Goal: Information Seeking & Learning: Learn about a topic

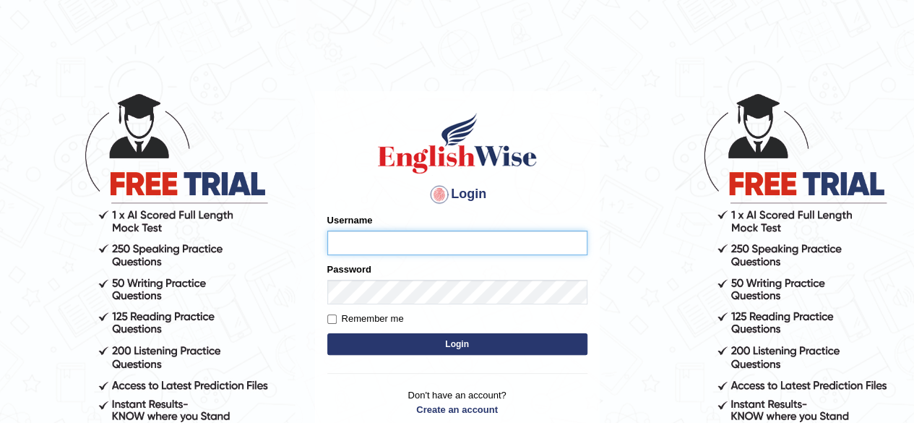
click at [463, 242] on input "Username" at bounding box center [457, 242] width 260 height 25
type input "[PERSON_NAME]"
click at [434, 306] on form "Please fix the following errors: Username Damanjit Password Remember me Login" at bounding box center [457, 285] width 260 height 145
click at [450, 342] on button "Login" at bounding box center [457, 344] width 260 height 22
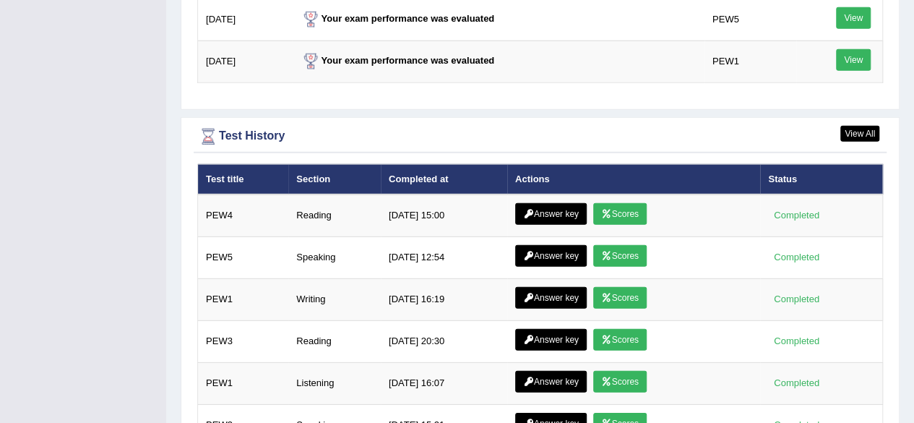
scroll to position [2004, 0]
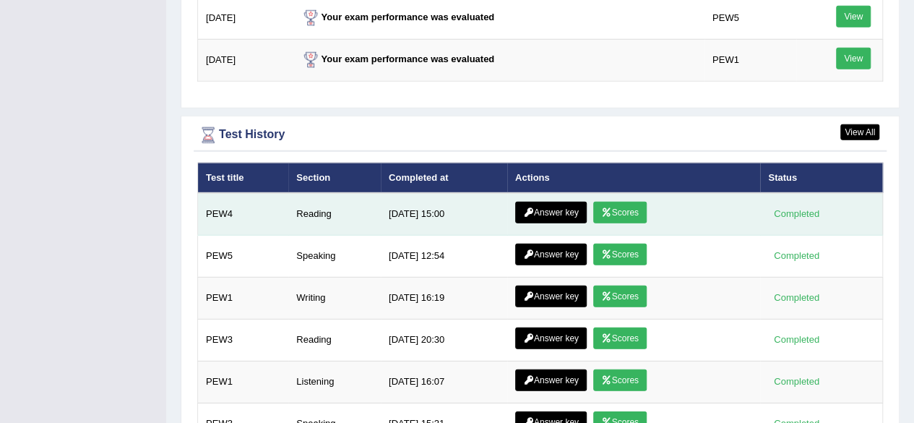
click at [564, 202] on link "Answer key" at bounding box center [551, 213] width 72 height 22
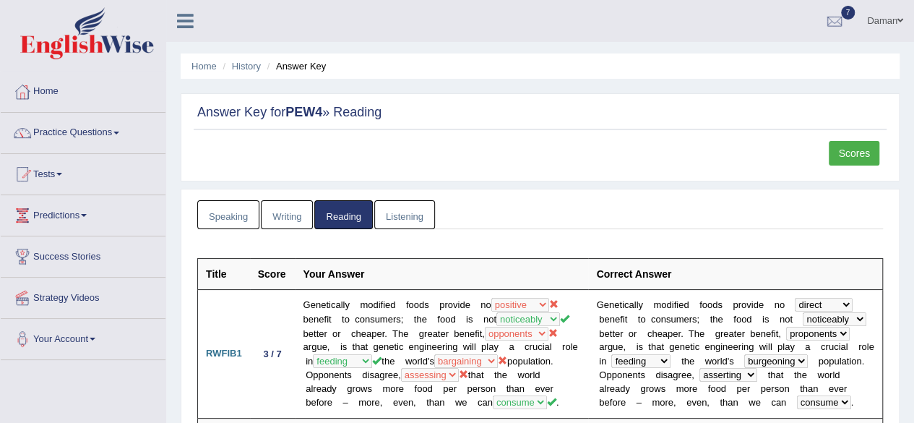
click at [337, 214] on link "Reading" at bounding box center [343, 215] width 58 height 30
click at [864, 155] on link "Scores" at bounding box center [854, 153] width 51 height 25
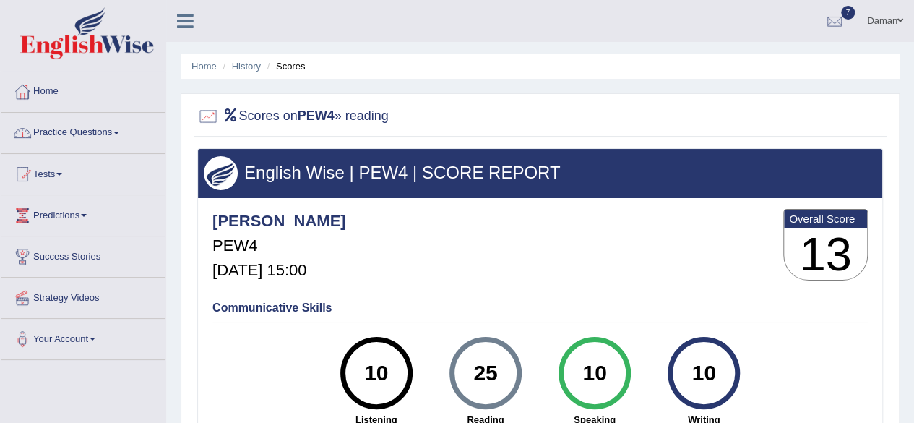
click at [66, 134] on link "Practice Questions" at bounding box center [83, 131] width 165 height 36
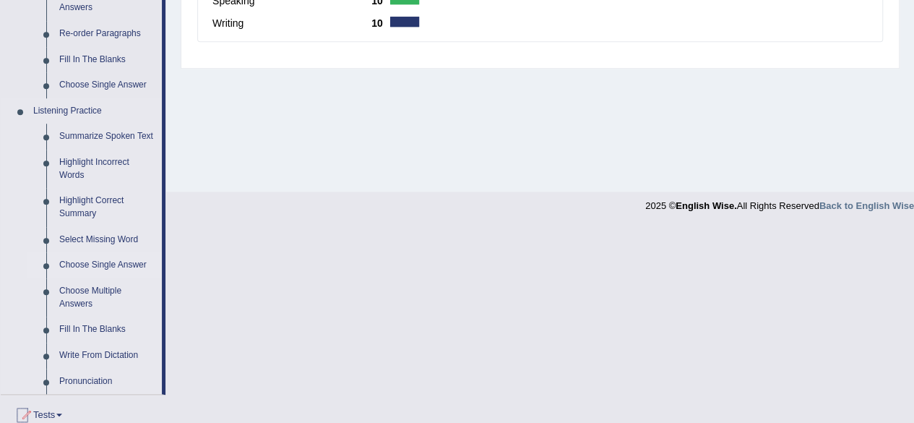
scroll to position [532, 0]
click at [94, 328] on link "Fill In The Blanks" at bounding box center [107, 329] width 109 height 26
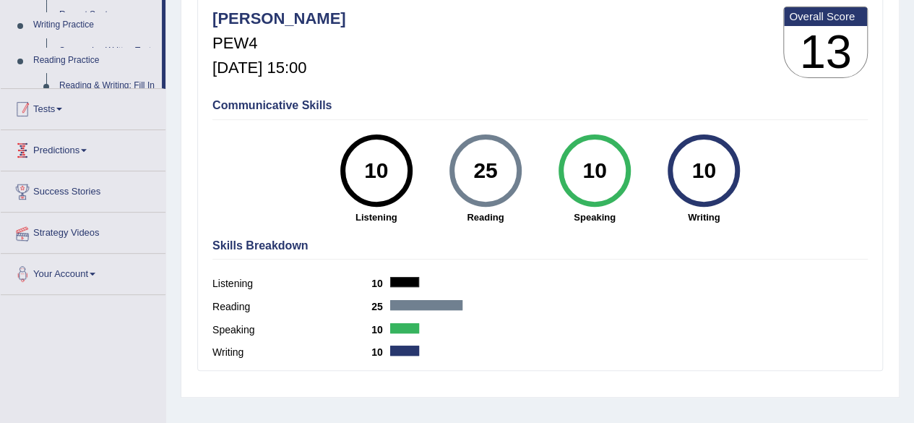
scroll to position [231, 0]
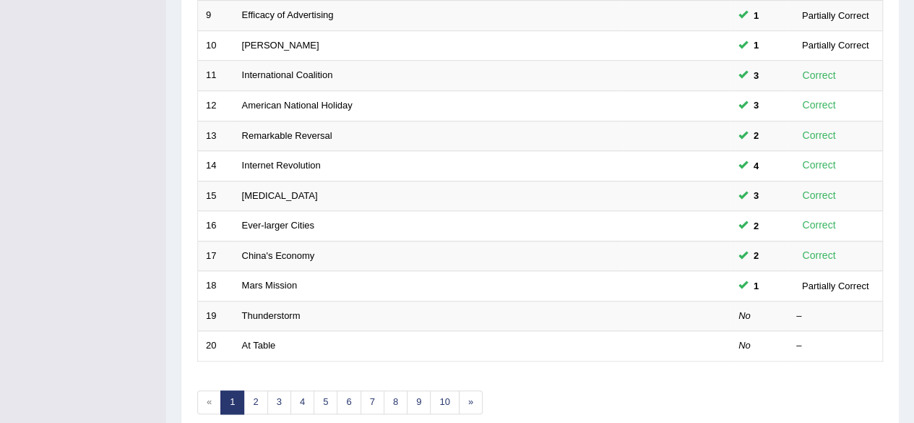
scroll to position [527, 0]
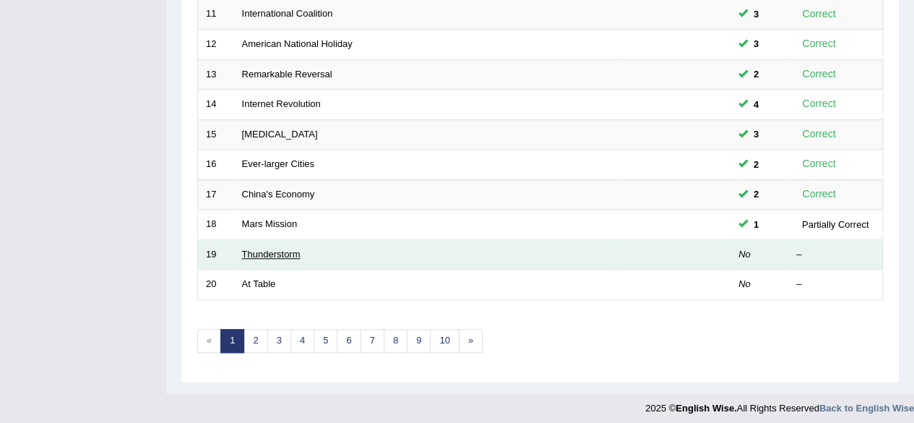
click at [277, 251] on link "Thunderstorm" at bounding box center [271, 254] width 59 height 11
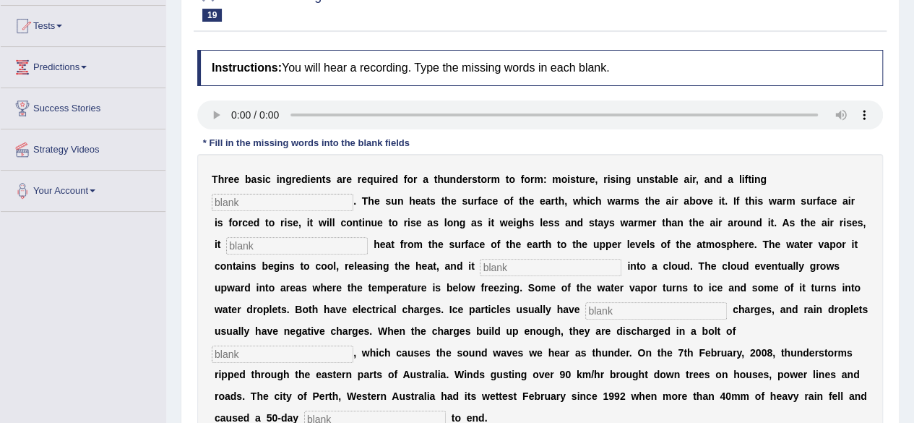
scroll to position [149, 0]
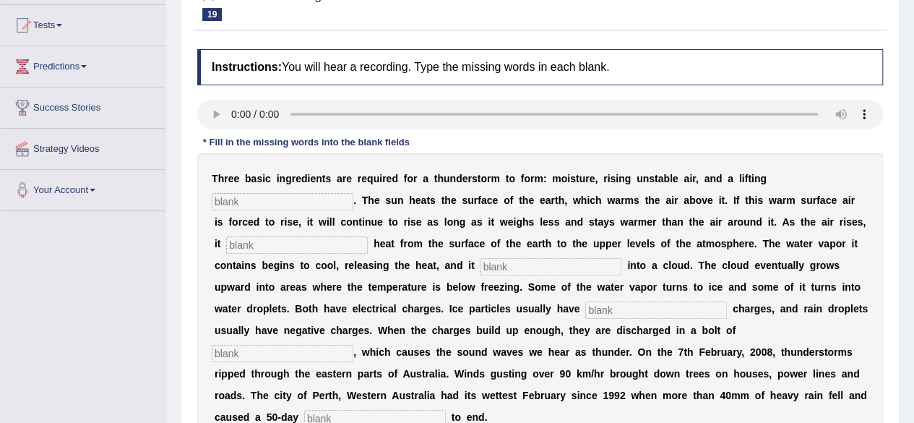
click at [260, 200] on input "text" at bounding box center [283, 201] width 142 height 17
type input "macnisim"
click at [283, 242] on input "text" at bounding box center [297, 244] width 142 height 17
type input "transfer"
click at [494, 266] on input "text" at bounding box center [551, 266] width 142 height 17
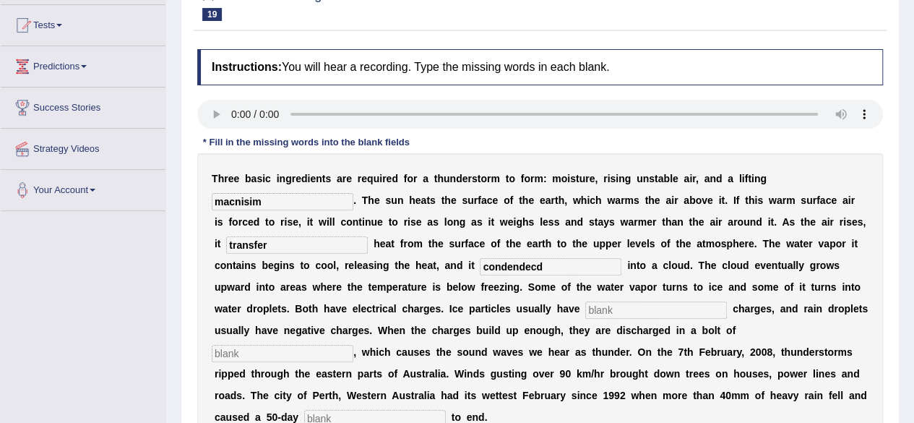
type input "condendecd"
click at [663, 307] on input "text" at bounding box center [656, 309] width 142 height 17
type input "positive"
click at [319, 350] on input "text" at bounding box center [283, 353] width 142 height 17
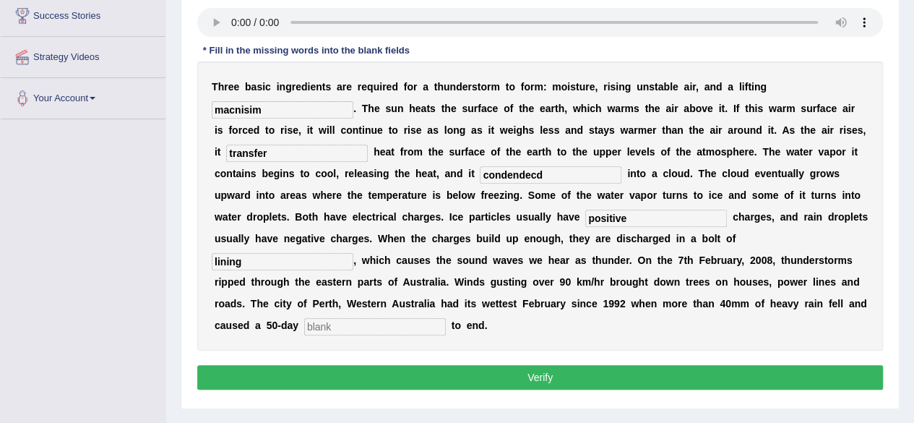
scroll to position [242, 0]
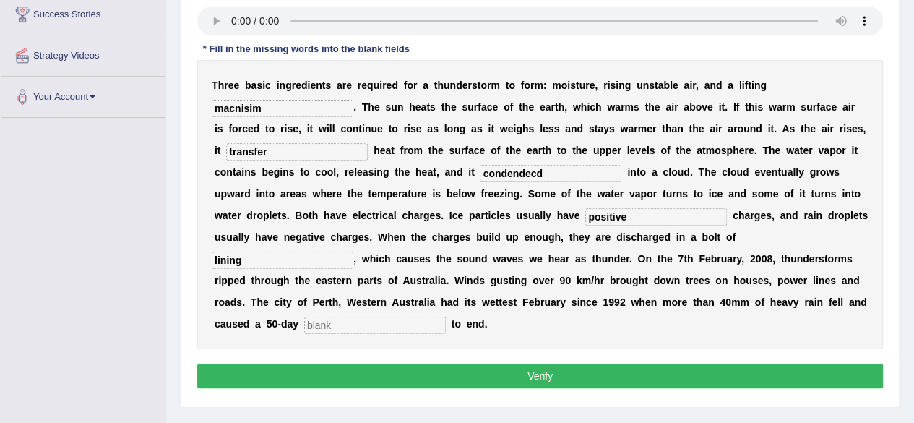
type input "lining"
click at [369, 325] on input "text" at bounding box center [375, 324] width 142 height 17
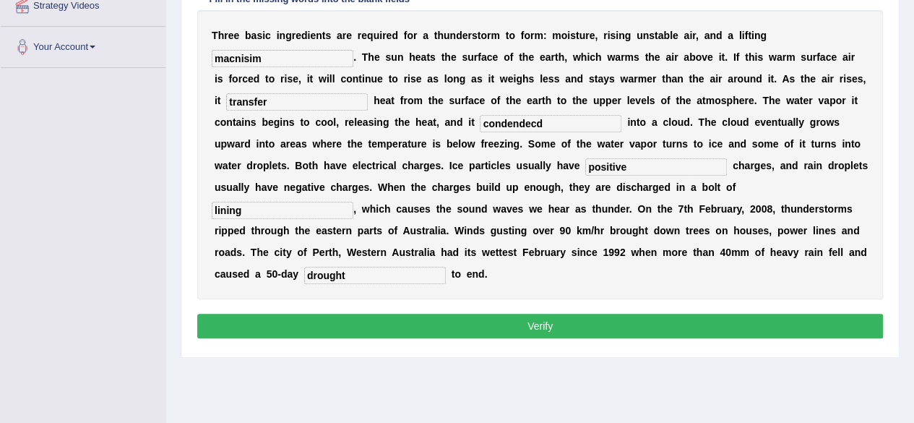
scroll to position [294, 0]
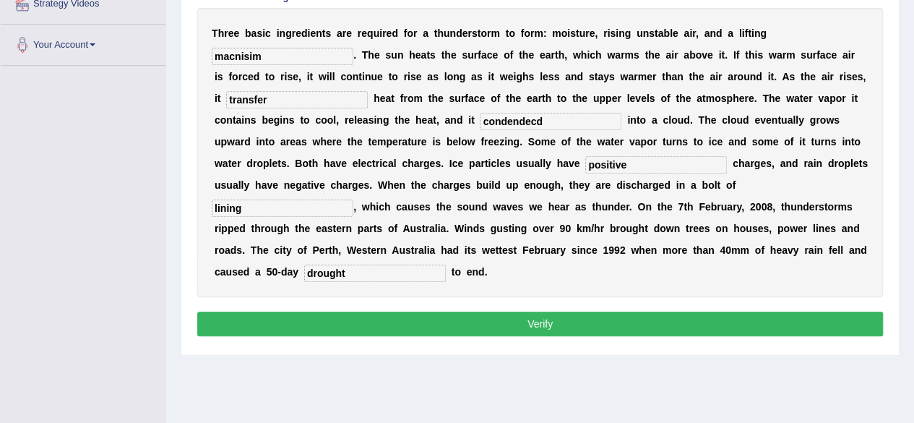
type input "drought"
click at [393, 322] on button "Verify" at bounding box center [540, 323] width 686 height 25
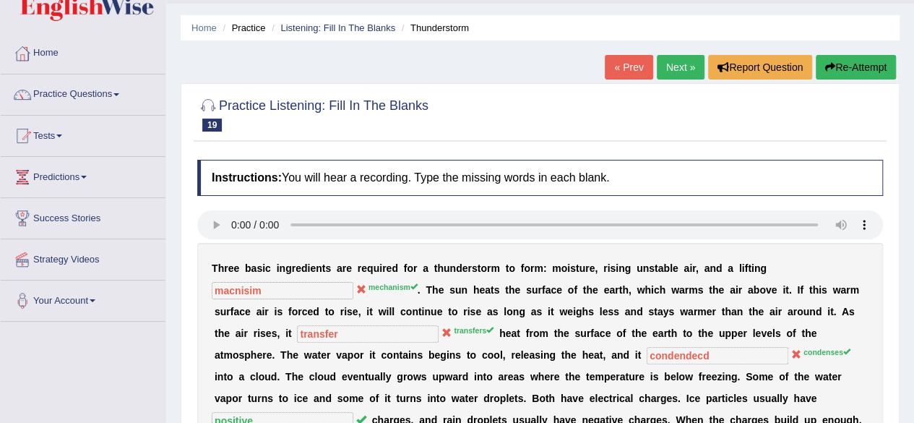
scroll to position [38, 0]
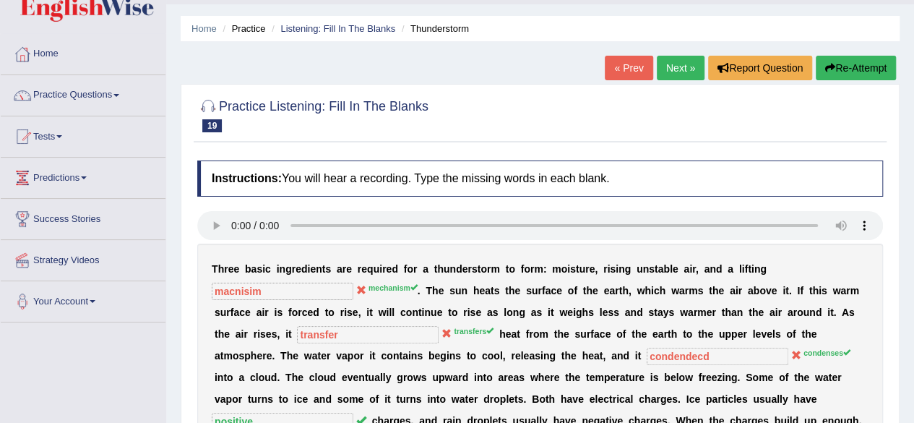
click at [850, 67] on button "Re-Attempt" at bounding box center [856, 68] width 80 height 25
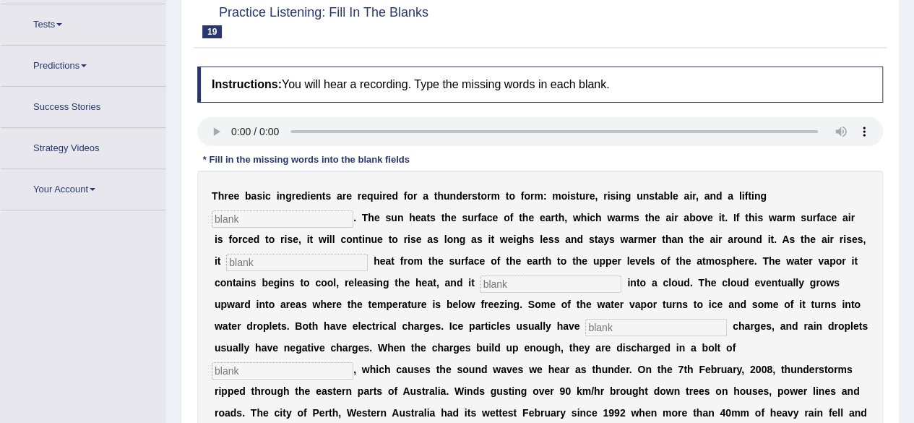
scroll to position [168, 0]
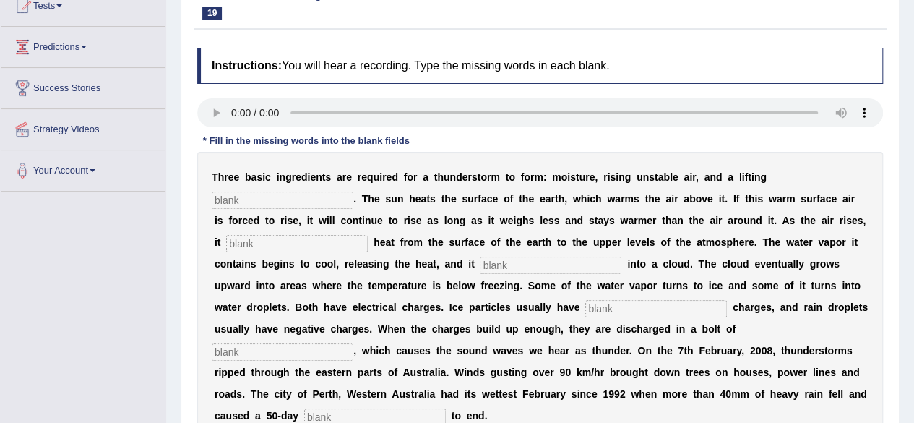
click at [230, 204] on input "text" at bounding box center [283, 199] width 142 height 17
type input "mechanism"
click at [256, 241] on input "text" at bounding box center [297, 243] width 142 height 17
type input "transfers"
click at [507, 268] on input "text" at bounding box center [551, 264] width 142 height 17
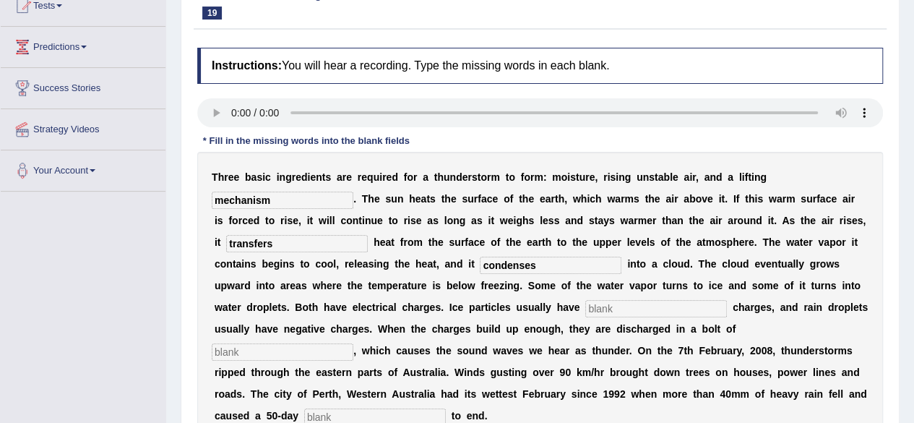
type input "condenses"
click at [604, 310] on input "text" at bounding box center [656, 308] width 142 height 17
type input "positive"
click at [327, 346] on input "text" at bounding box center [283, 351] width 142 height 17
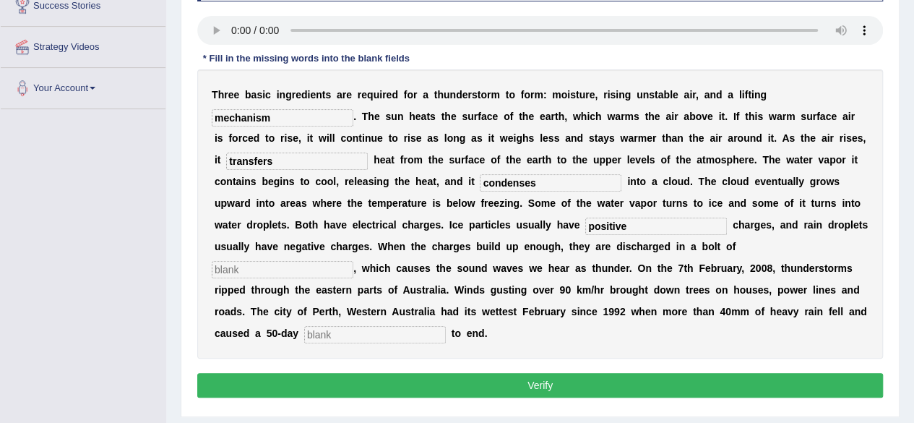
scroll to position [255, 0]
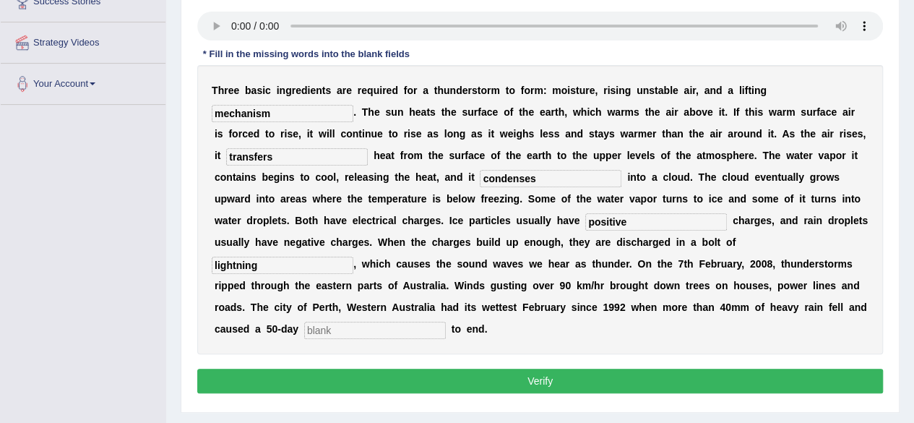
type input "lightning"
click at [332, 332] on input "text" at bounding box center [375, 330] width 142 height 17
type input "drought"
click at [397, 373] on button "Verify" at bounding box center [540, 380] width 686 height 25
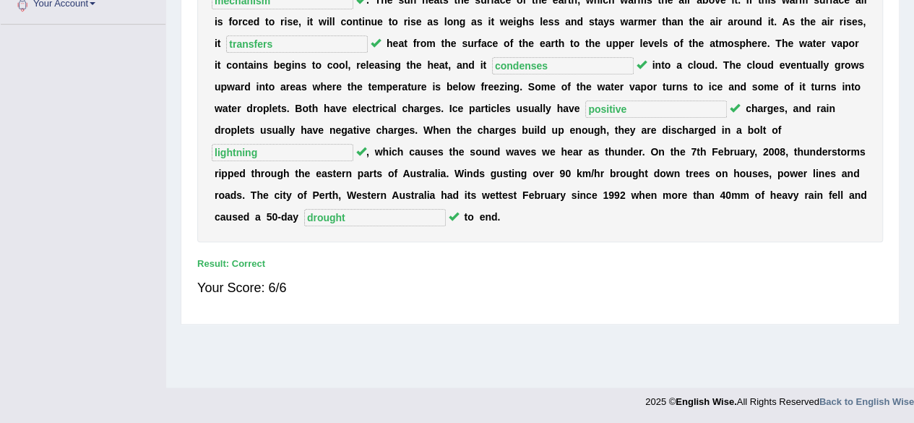
scroll to position [0, 0]
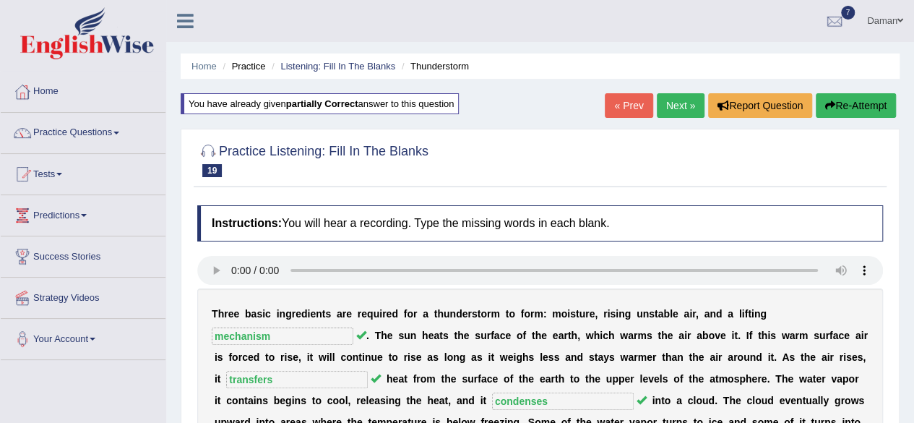
click at [673, 113] on link "Next »" at bounding box center [681, 105] width 48 height 25
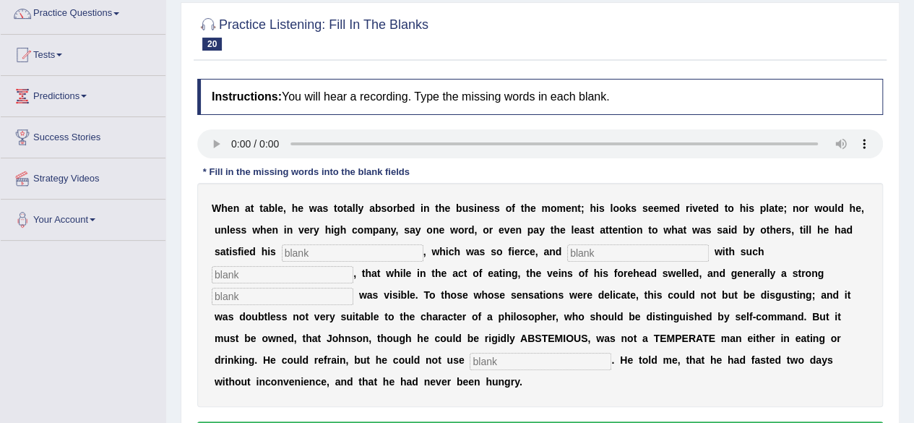
scroll to position [145, 0]
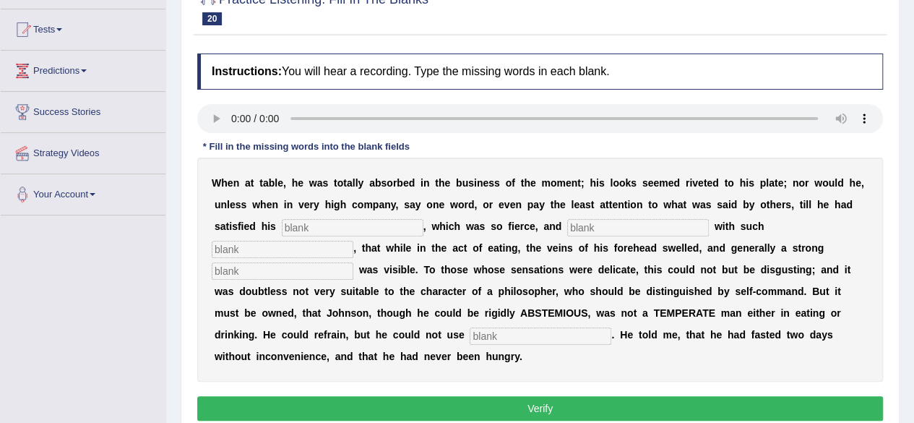
click at [316, 230] on input "text" at bounding box center [353, 227] width 142 height 17
type input "appatited"
click at [310, 249] on input "text" at bounding box center [283, 249] width 142 height 17
click at [306, 272] on input "text" at bounding box center [283, 270] width 142 height 17
click at [530, 342] on input "text" at bounding box center [541, 335] width 142 height 17
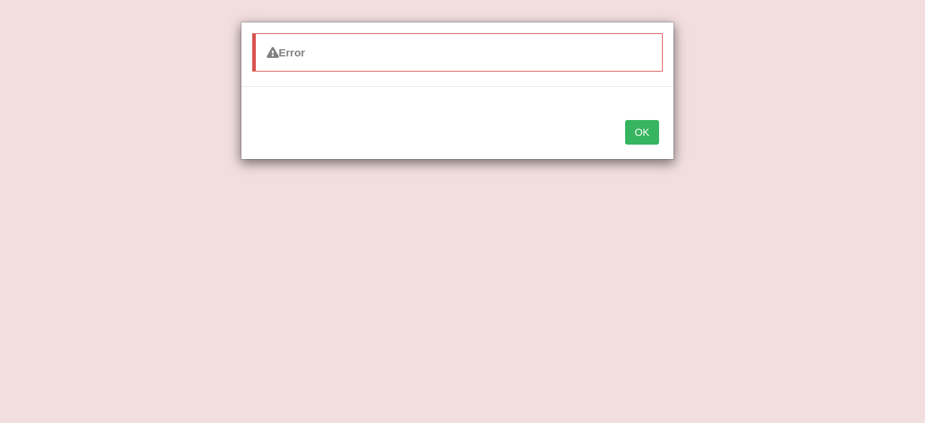
click at [646, 132] on button "OK" at bounding box center [641, 132] width 33 height 25
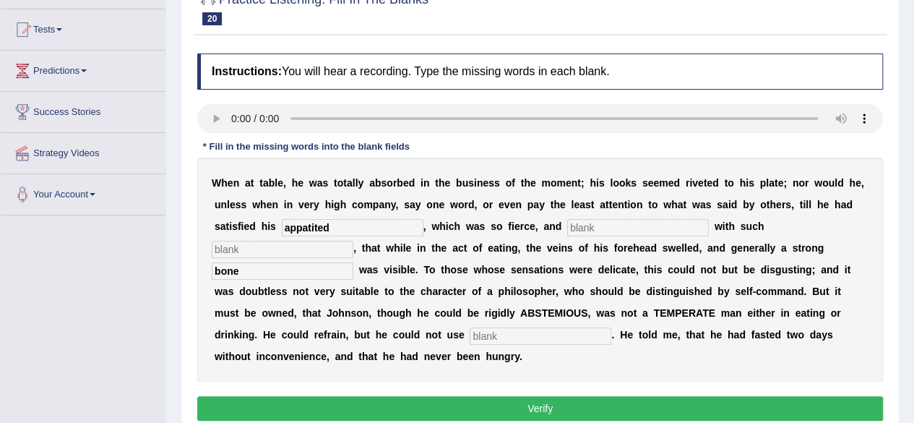
click at [310, 272] on input "bone" at bounding box center [283, 270] width 142 height 17
type input "b"
type input "veins"
click at [509, 337] on input "text" at bounding box center [541, 335] width 142 height 17
type input "modetrl"
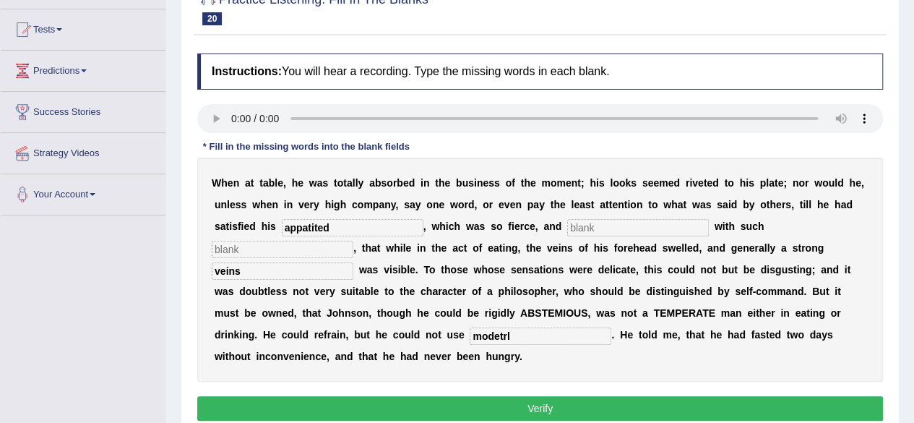
click at [341, 250] on input "text" at bounding box center [283, 249] width 142 height 17
type input "inteltness"
click at [526, 327] on input "modetrl" at bounding box center [541, 335] width 142 height 17
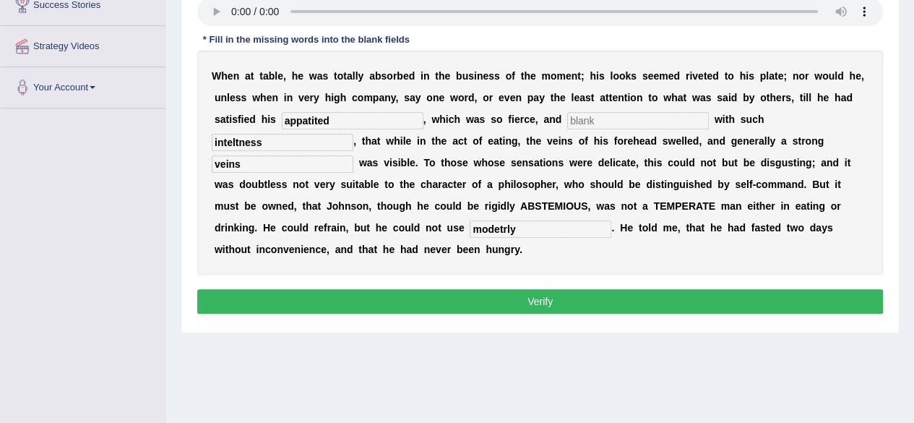
scroll to position [252, 0]
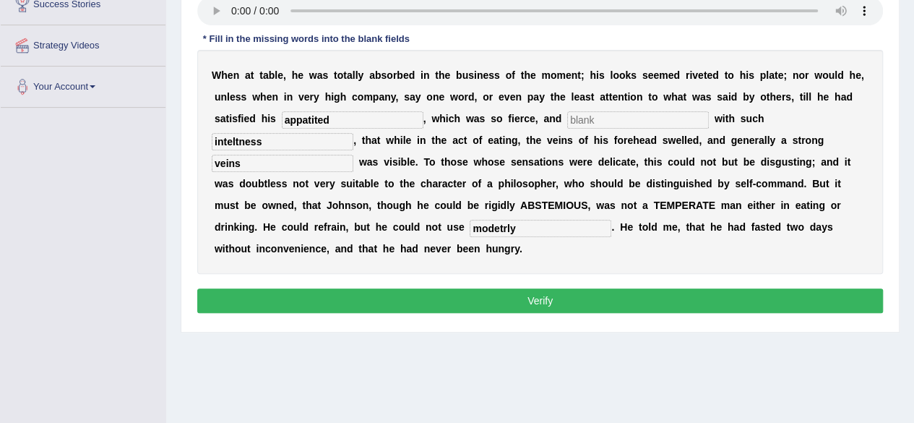
type input "modetrly"
click at [591, 301] on button "Verify" at bounding box center [540, 300] width 686 height 25
click at [588, 125] on input "text" at bounding box center [638, 119] width 142 height 17
type input "f"
type input "u"
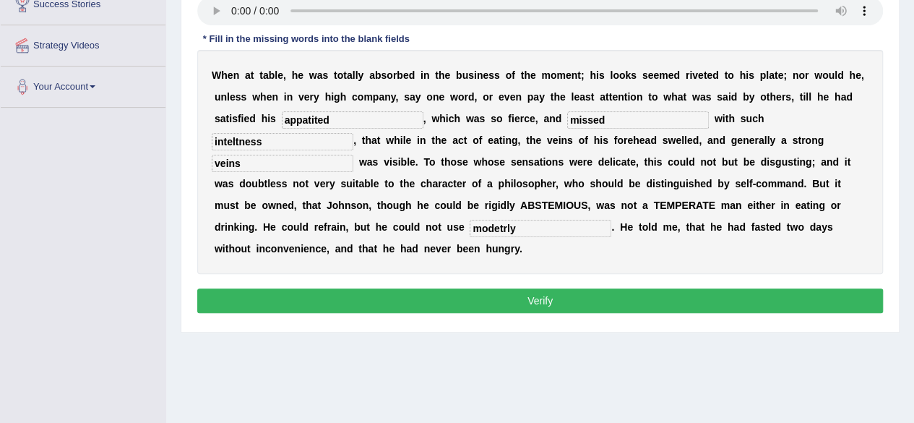
type input "missed"
click at [572, 298] on button "Verify" at bounding box center [540, 300] width 686 height 25
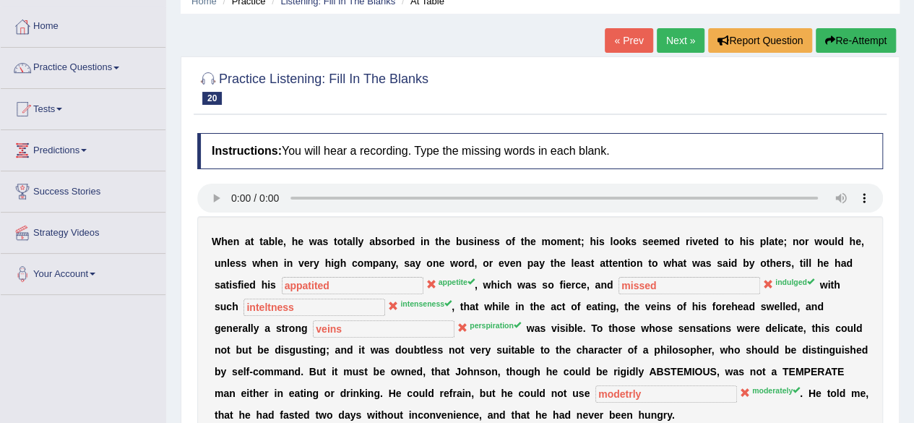
scroll to position [64, 0]
click at [630, 43] on link "« Prev" at bounding box center [629, 41] width 48 height 25
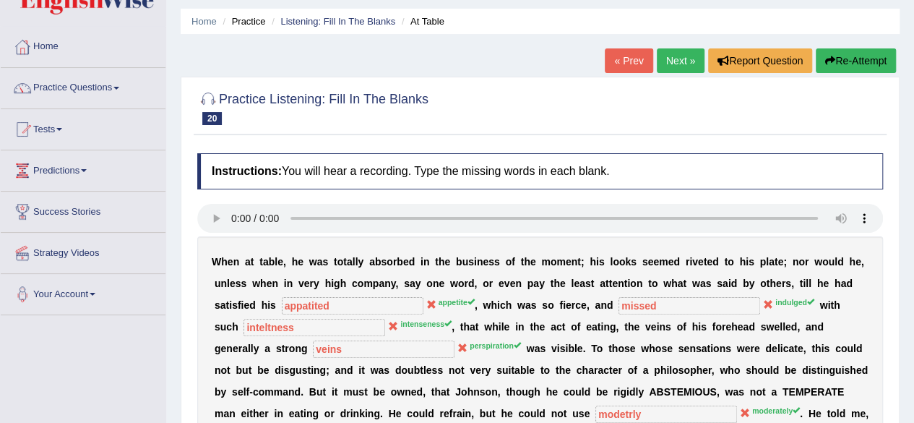
scroll to position [40, 0]
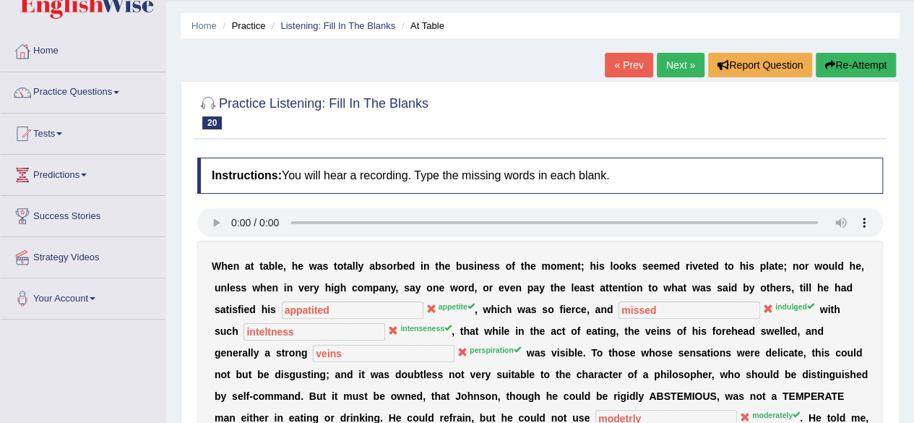
click at [850, 68] on button "Re-Attempt" at bounding box center [856, 65] width 80 height 25
click at [848, 64] on button "Re-Attempt" at bounding box center [856, 65] width 80 height 25
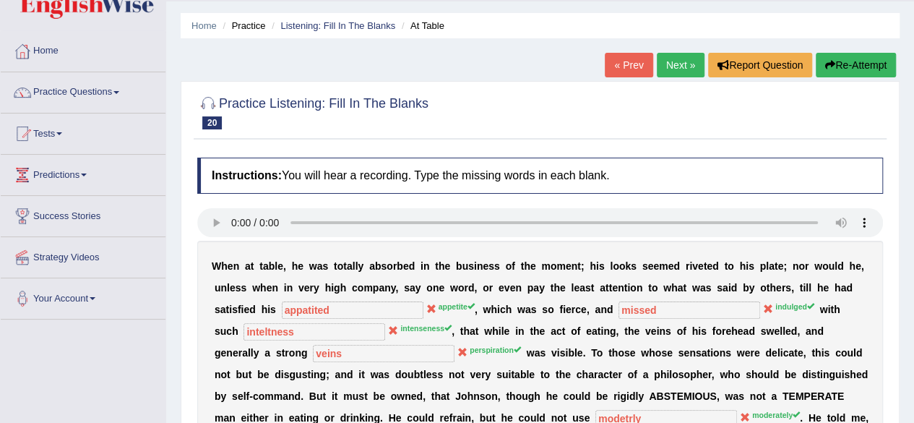
click at [848, 64] on button "Re-Attempt" at bounding box center [856, 65] width 80 height 25
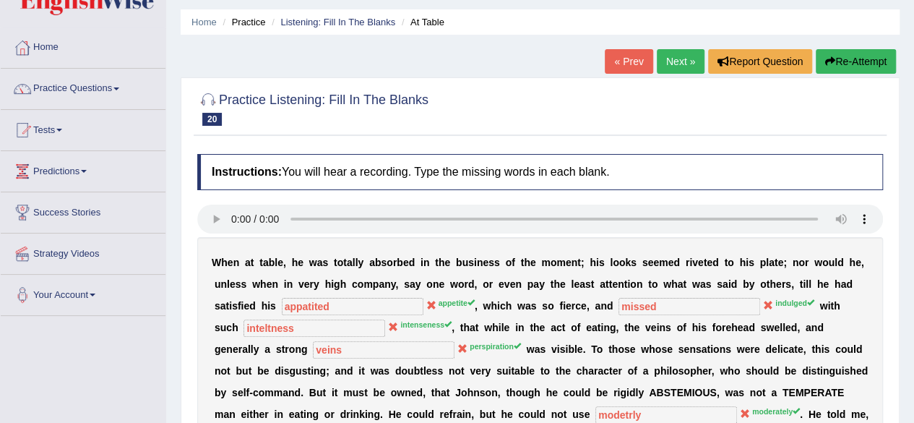
scroll to position [0, 0]
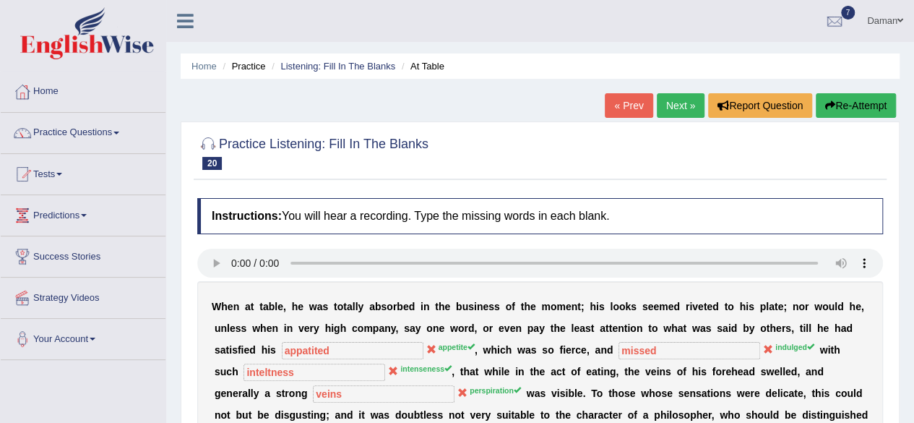
click at [846, 109] on button "Re-Attempt" at bounding box center [856, 105] width 80 height 25
click at [90, 134] on link "Practice Questions" at bounding box center [83, 131] width 165 height 36
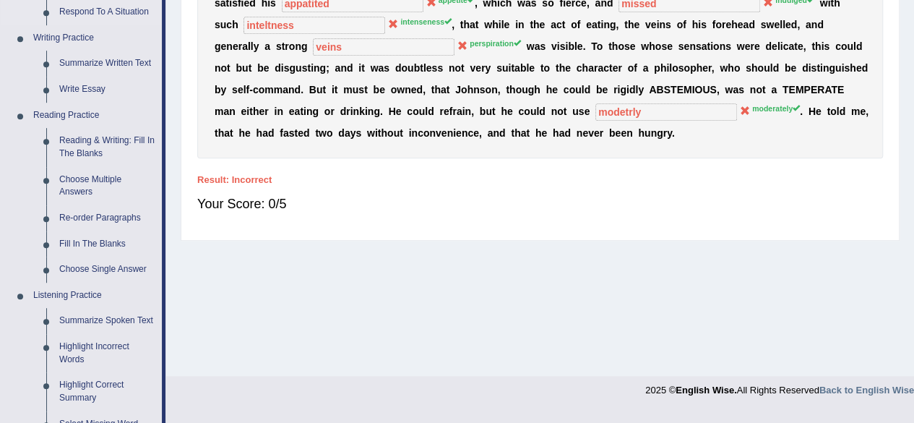
scroll to position [350, 0]
